Goal: Navigation & Orientation: Find specific page/section

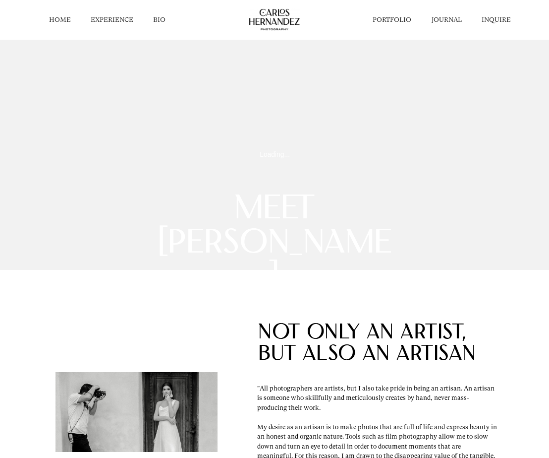
click at [63, 19] on link "HOME" at bounding box center [60, 19] width 22 height 9
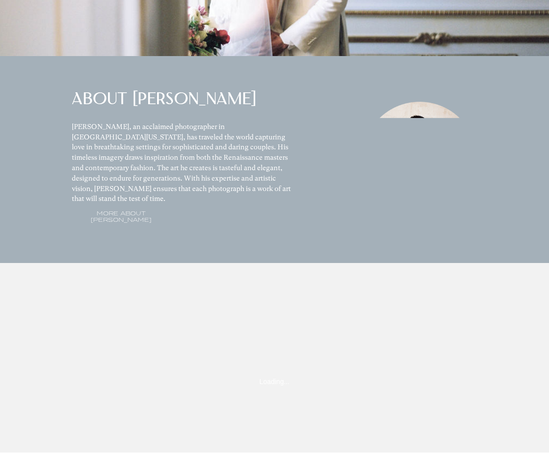
scroll to position [843, 0]
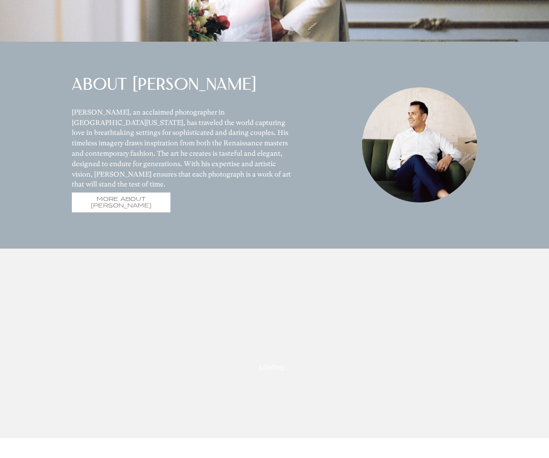
click at [105, 209] on span "MORE ABOUT [PERSON_NAME]" at bounding box center [121, 202] width 99 height 20
